Goal: Book appointment/travel/reservation

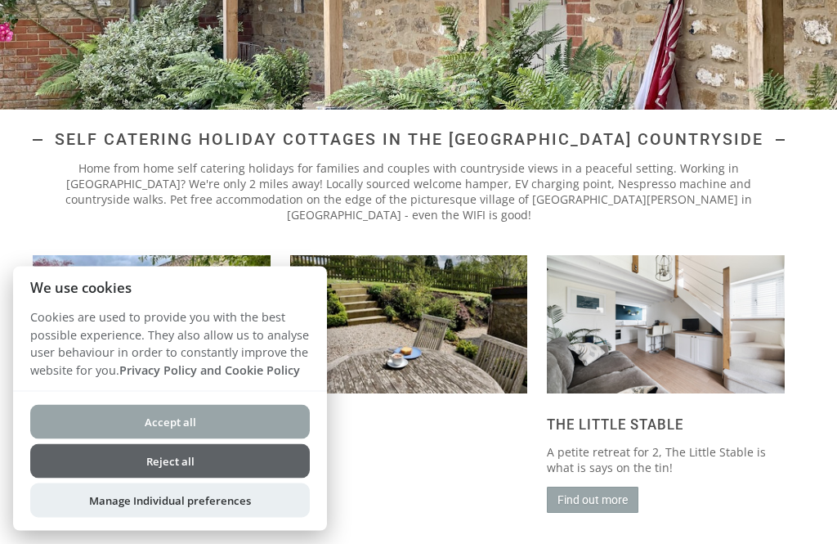
scroll to position [322, 0]
click at [74, 478] on button "Reject all" at bounding box center [170, 461] width 280 height 34
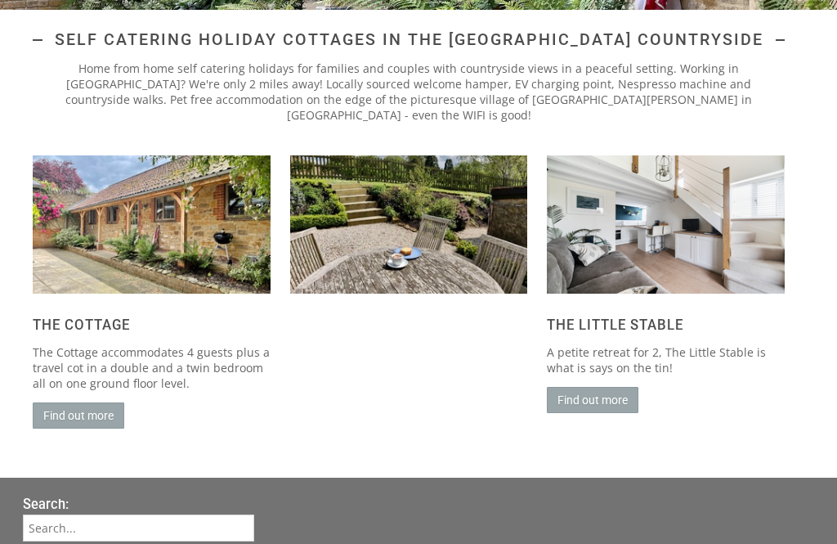
scroll to position [427, 0]
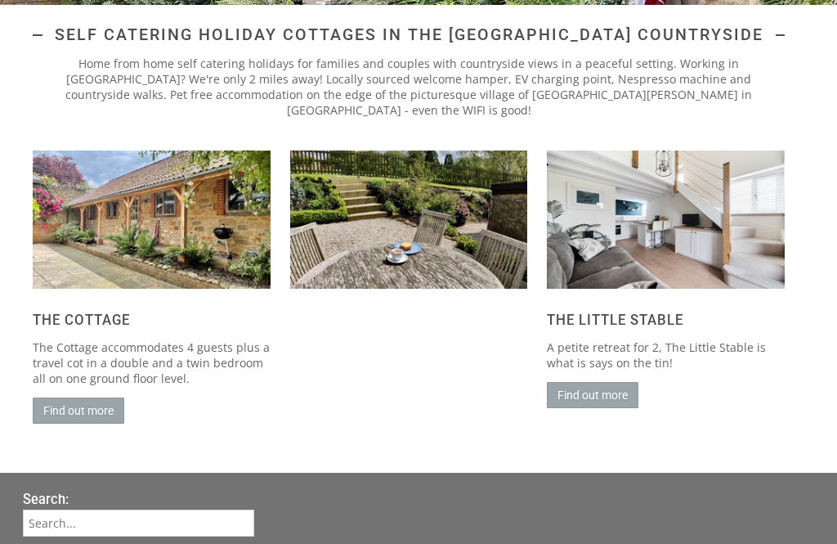
click at [60, 407] on link "Find out more" at bounding box center [79, 410] width 92 height 26
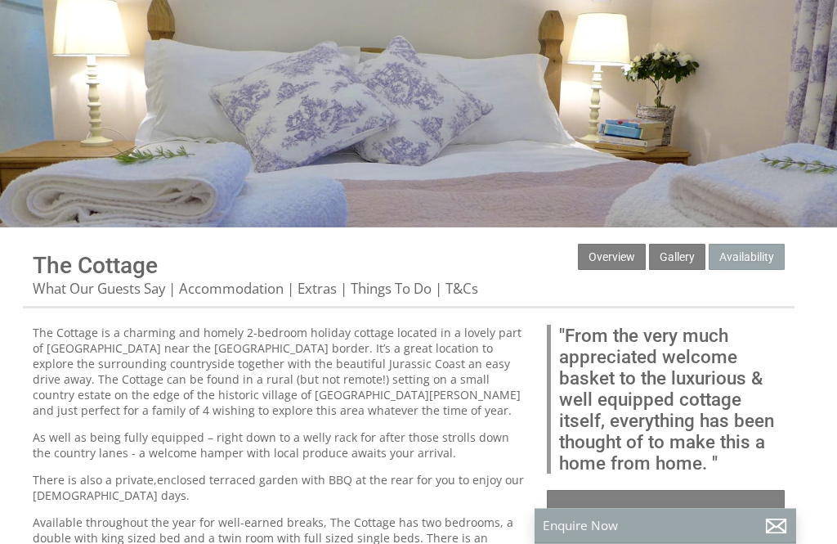
scroll to position [201, 0]
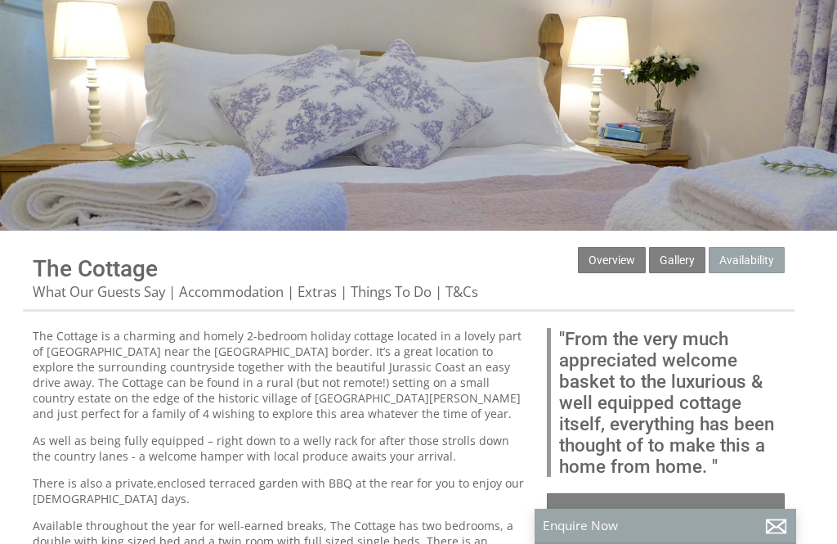
click at [684, 268] on link "Gallery" at bounding box center [677, 260] width 56 height 26
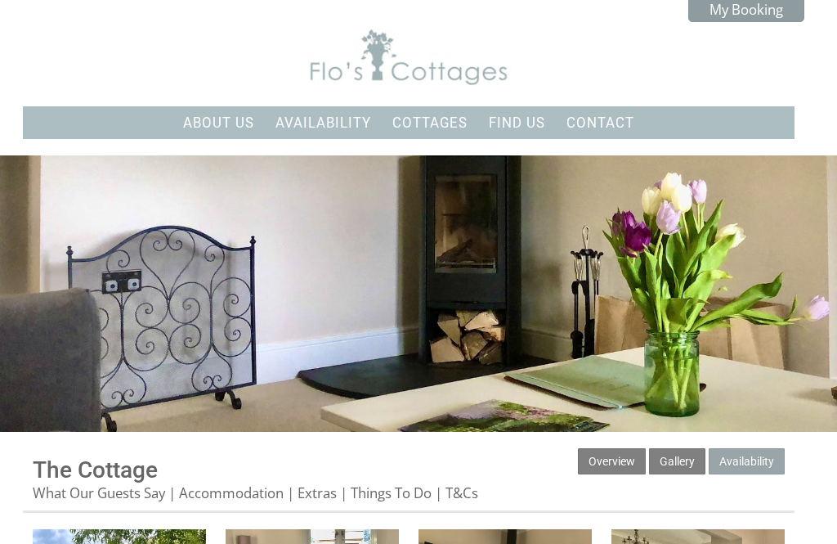
click at [437, 125] on link "Cottages" at bounding box center [429, 122] width 75 height 16
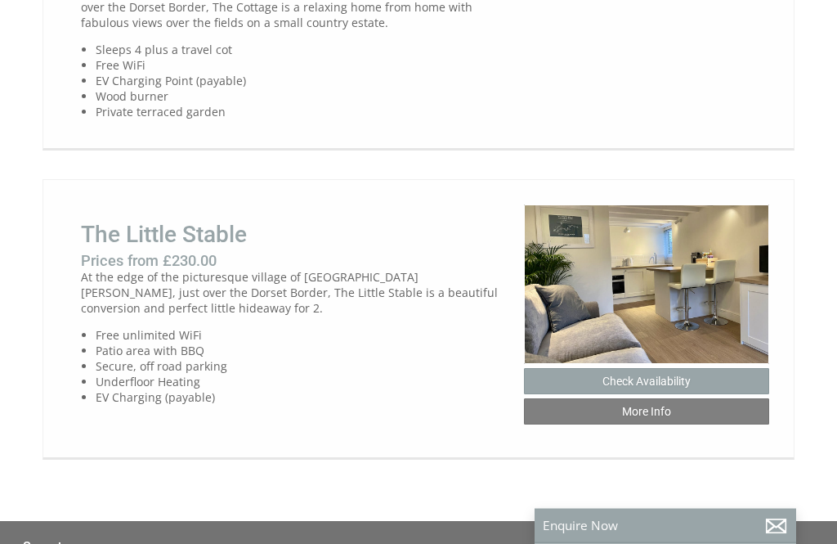
scroll to position [855, 0]
click at [682, 424] on link "More Info" at bounding box center [646, 411] width 245 height 26
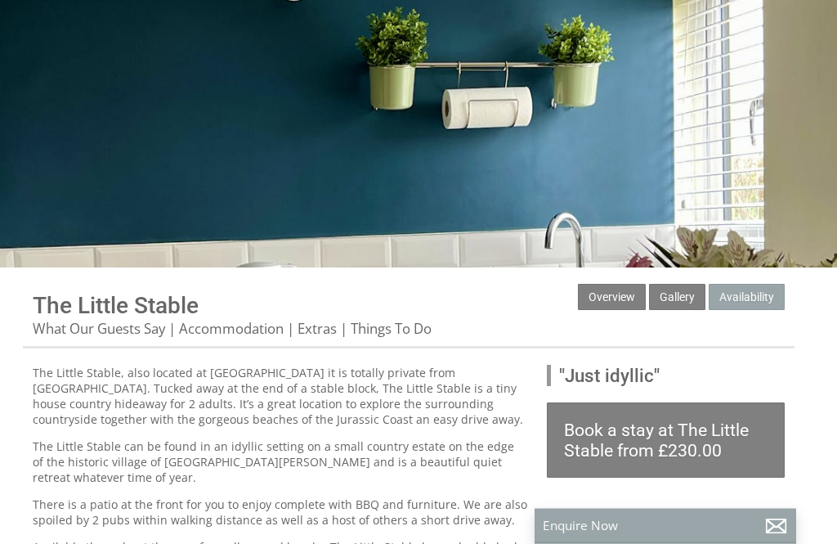
scroll to position [164, 0]
click at [679, 299] on link "Gallery" at bounding box center [677, 297] width 56 height 26
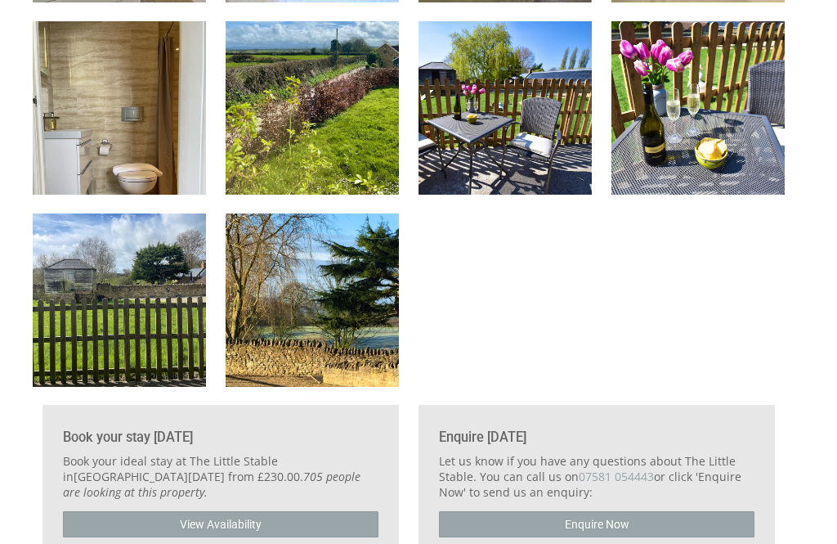
scroll to position [1276, 0]
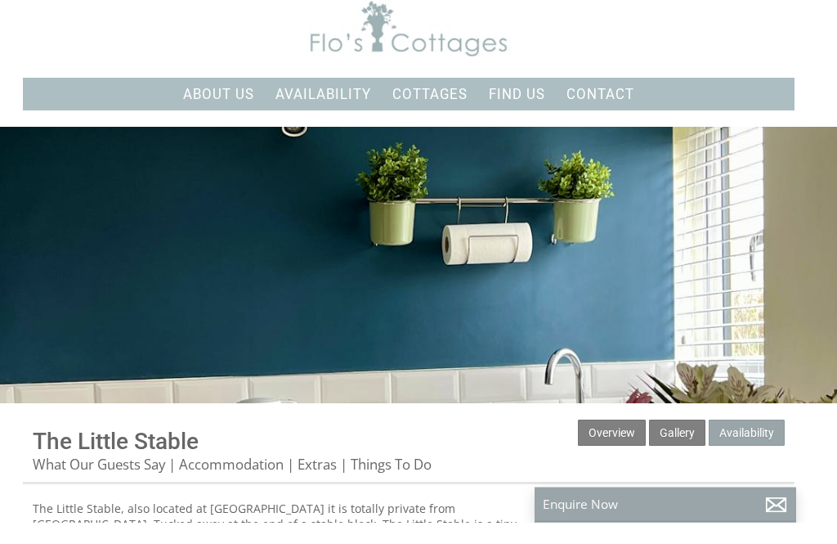
scroll to position [29, 0]
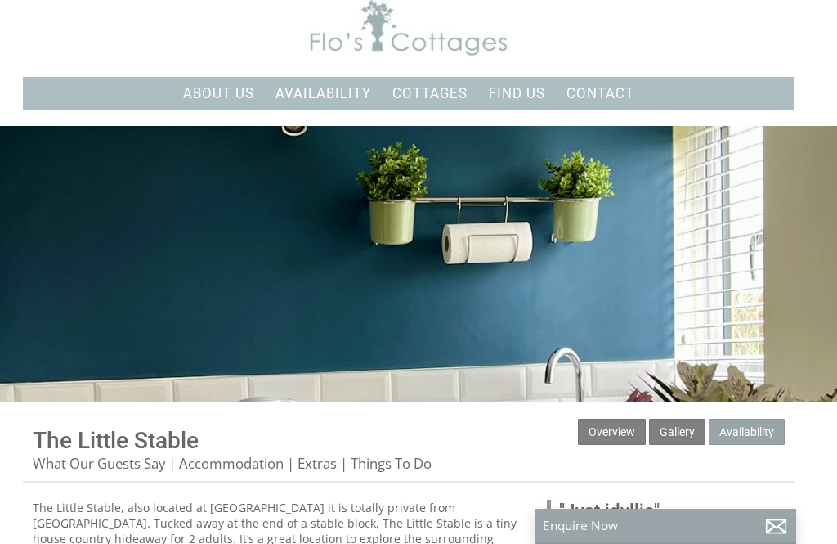
click at [213, 91] on link "About Us" at bounding box center [218, 93] width 71 height 16
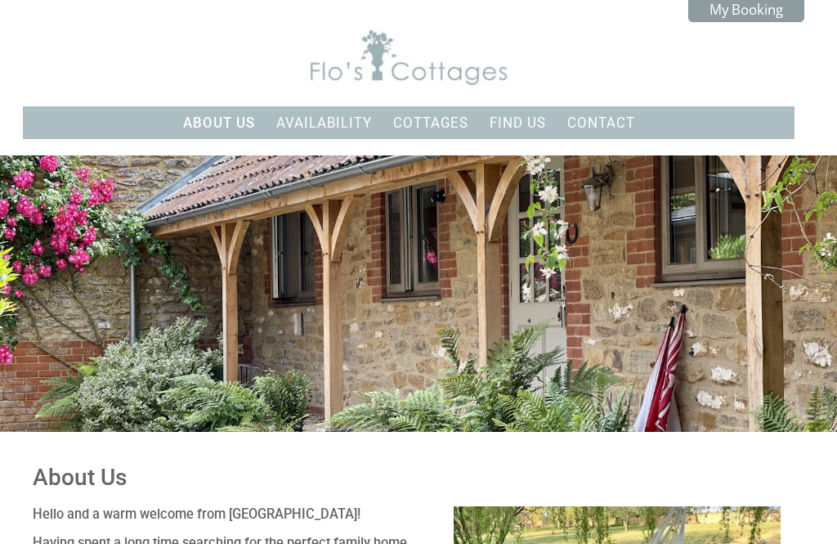
click at [330, 119] on link "Availability" at bounding box center [324, 122] width 96 height 16
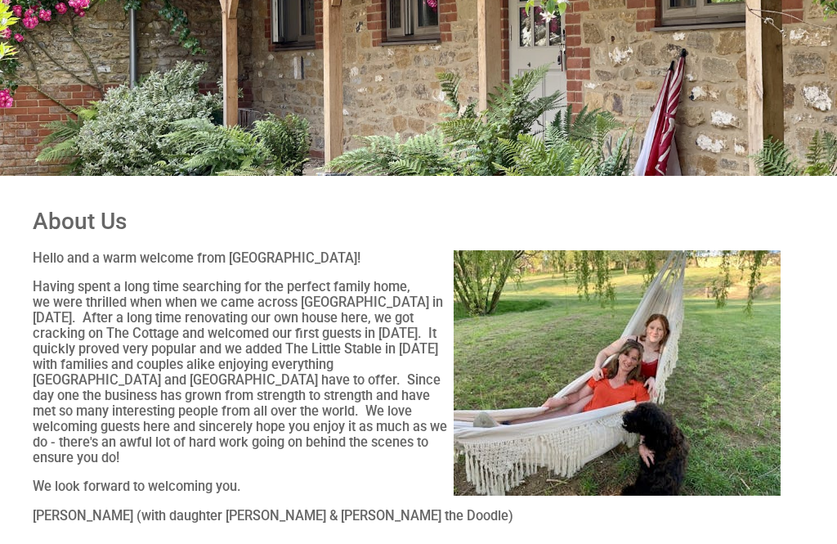
scroll to position [383, 0]
